Goal: Navigation & Orientation: Find specific page/section

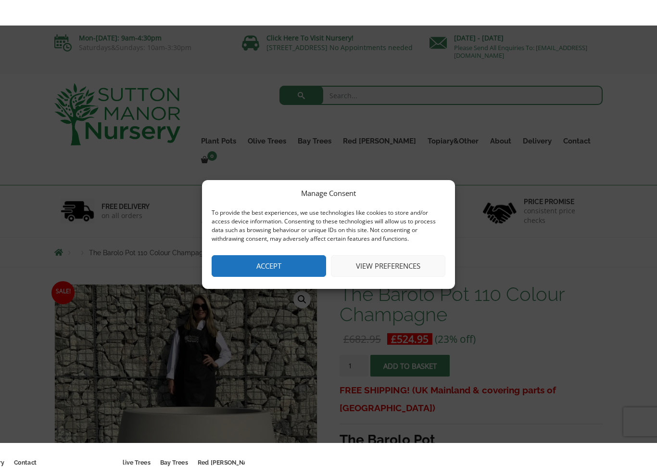
scroll to position [2, 0]
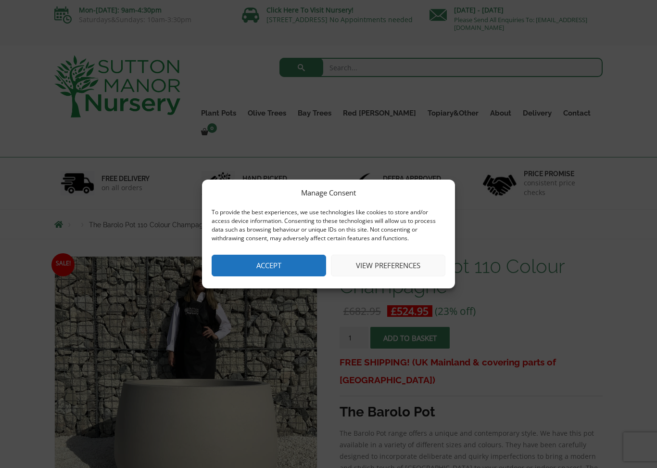
click at [295, 266] on button "Accept" at bounding box center [269, 266] width 115 height 22
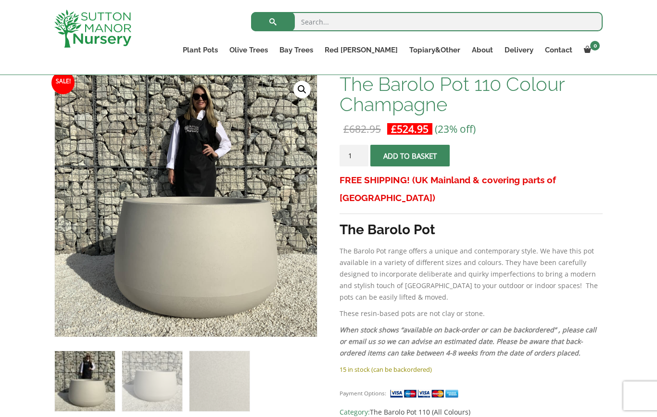
scroll to position [145, 0]
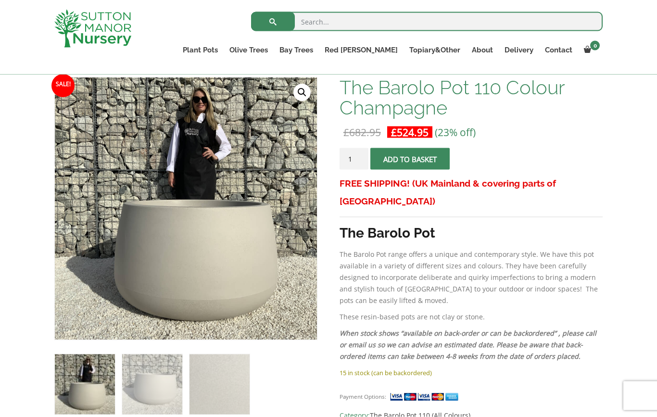
click at [319, 52] on link "Bay Trees" at bounding box center [296, 49] width 45 height 13
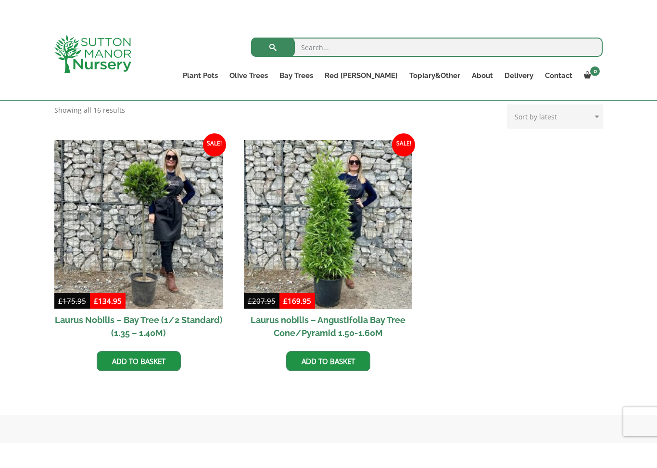
scroll to position [376, 0]
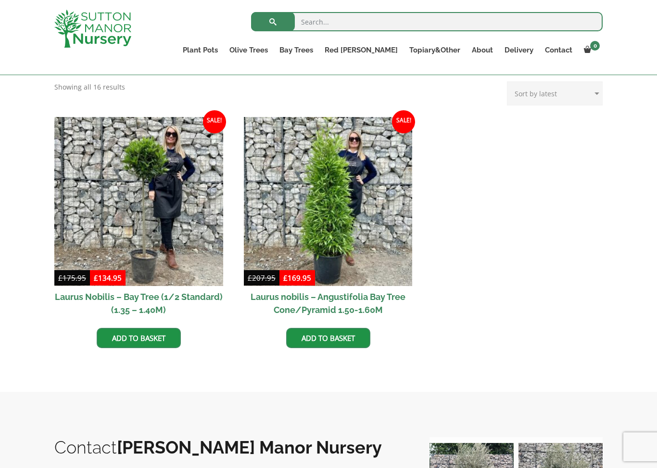
click at [187, 246] on img at bounding box center [138, 201] width 169 height 169
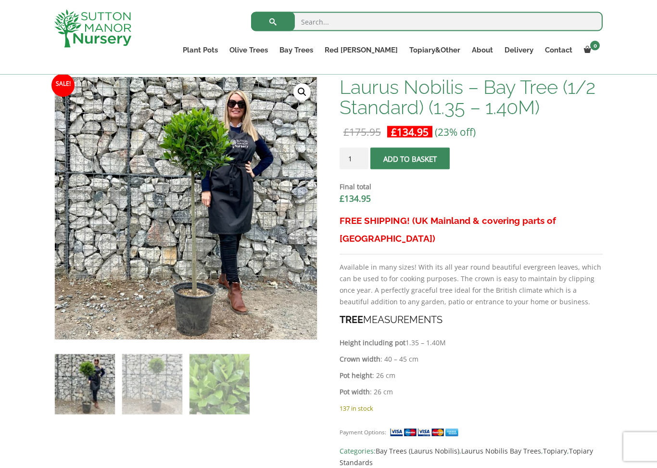
scroll to position [299, 0]
click at [319, 50] on link "Bay Trees" at bounding box center [296, 49] width 45 height 13
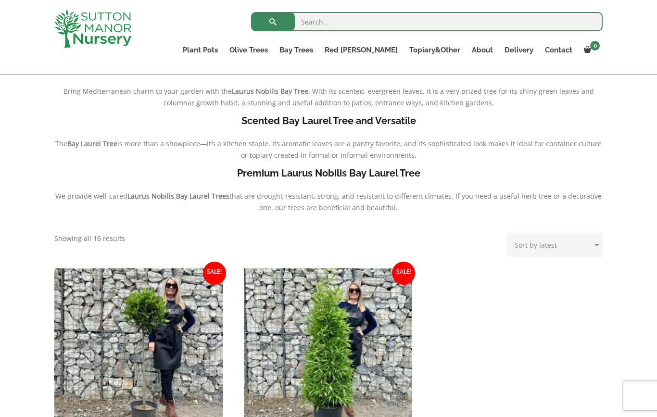
scroll to position [222, 0]
